Goal: Information Seeking & Learning: Learn about a topic

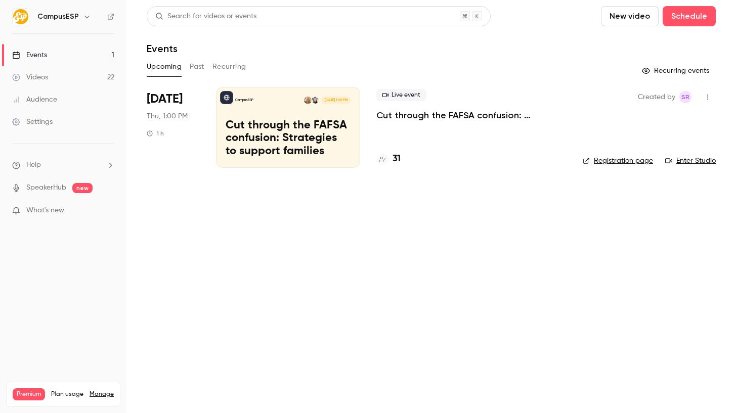
click at [191, 68] on button "Past" at bounding box center [197, 67] width 15 height 16
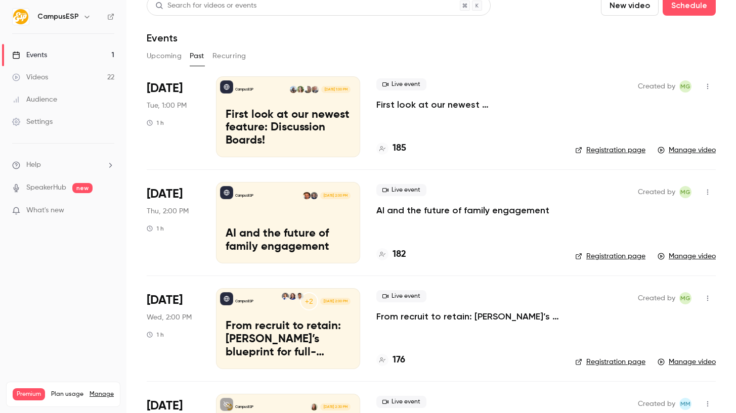
click at [512, 97] on div "Live event First look at our newest feature: Discussion Boards!" at bounding box center [467, 94] width 182 height 32
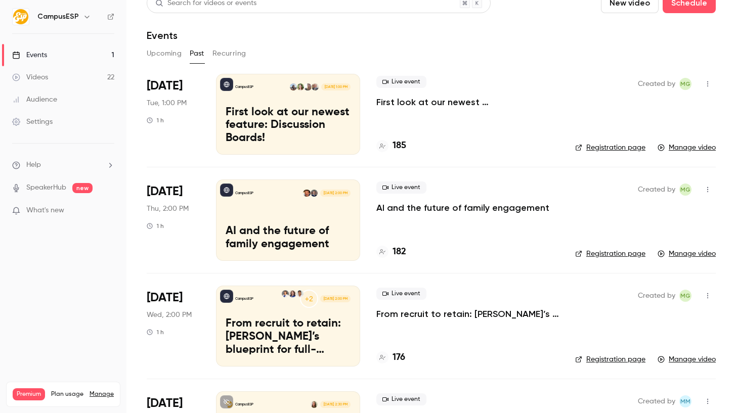
click at [508, 103] on p "First look at our newest feature: Discussion Boards!" at bounding box center [467, 102] width 182 height 12
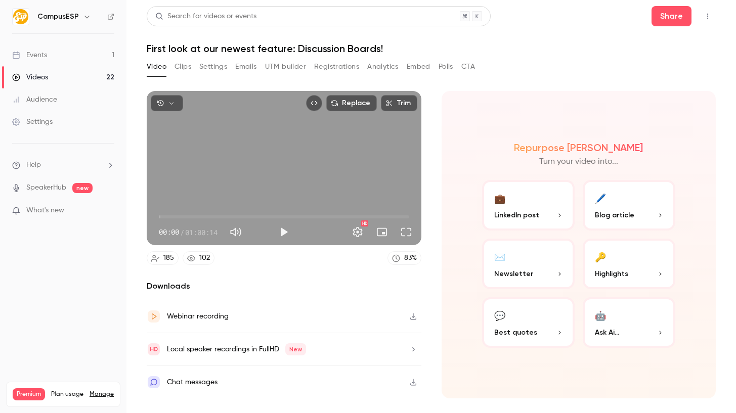
click at [344, 64] on button "Registrations" at bounding box center [336, 67] width 45 height 16
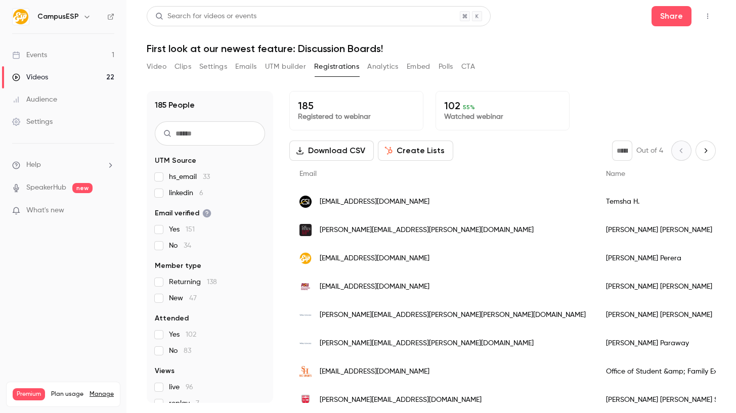
click at [191, 189] on span "linkedin 6" at bounding box center [186, 193] width 34 height 10
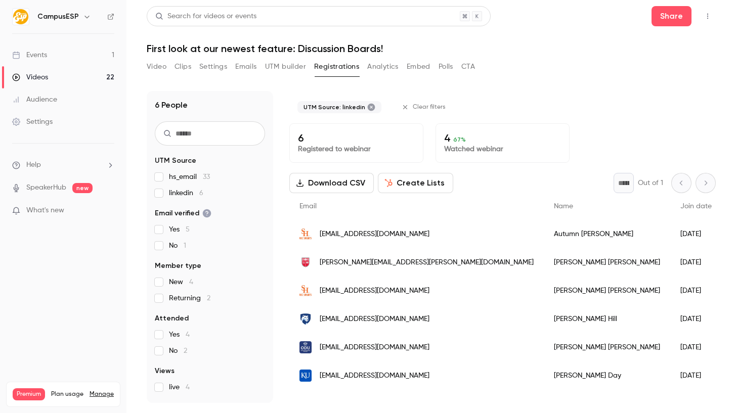
click at [173, 193] on span "linkedin 6" at bounding box center [186, 193] width 34 height 10
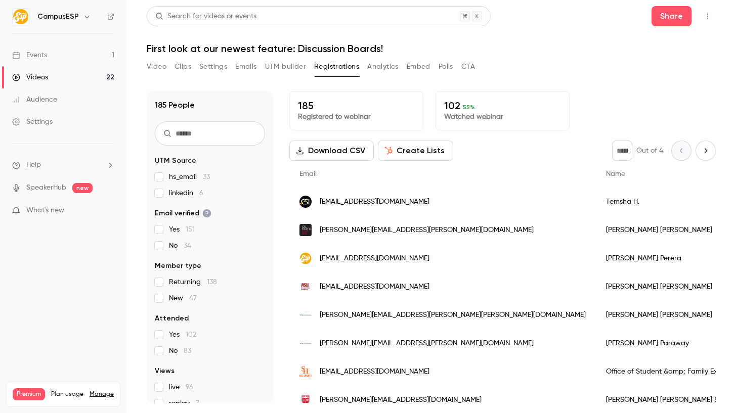
click at [181, 196] on span "linkedin 6" at bounding box center [186, 193] width 34 height 10
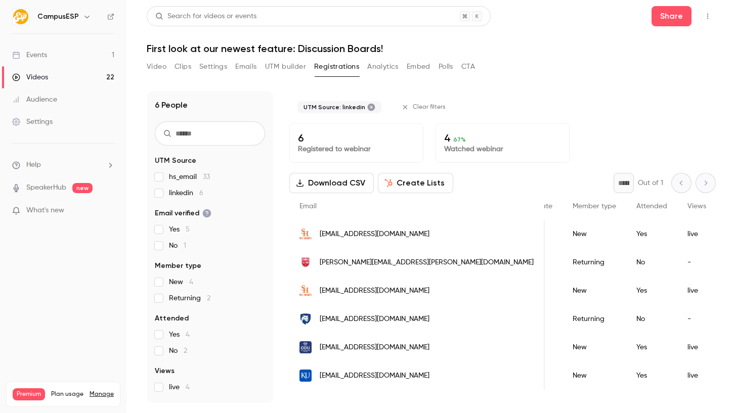
scroll to position [0, 89]
